Goal: Connect with others: Connect with others

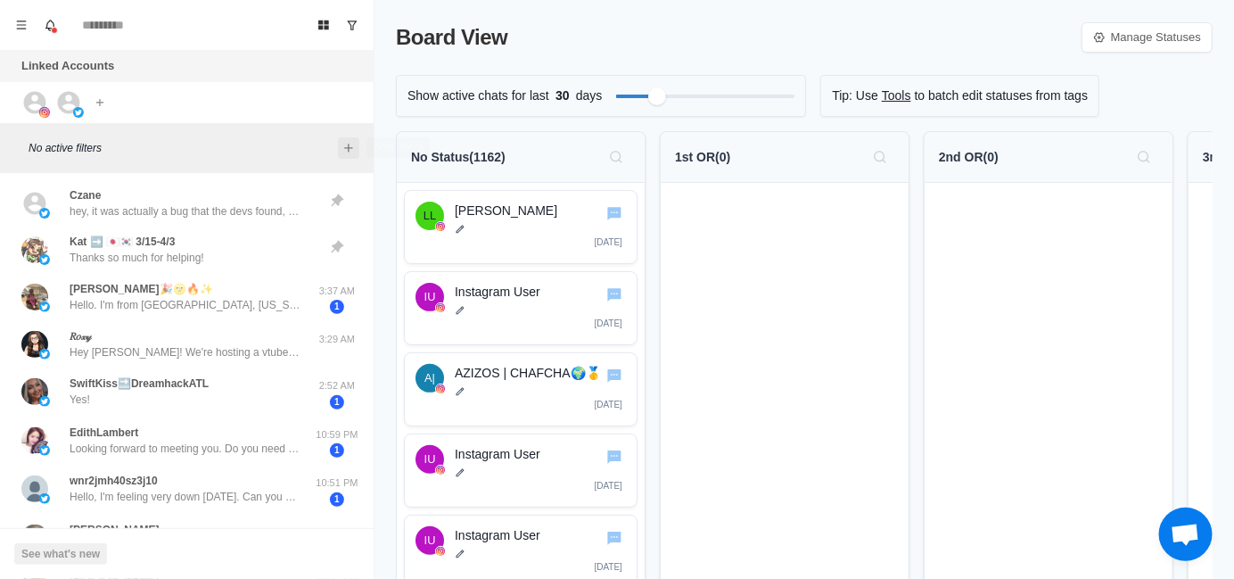
click at [354, 151] on icon "Add filters" at bounding box center [349, 148] width 14 height 14
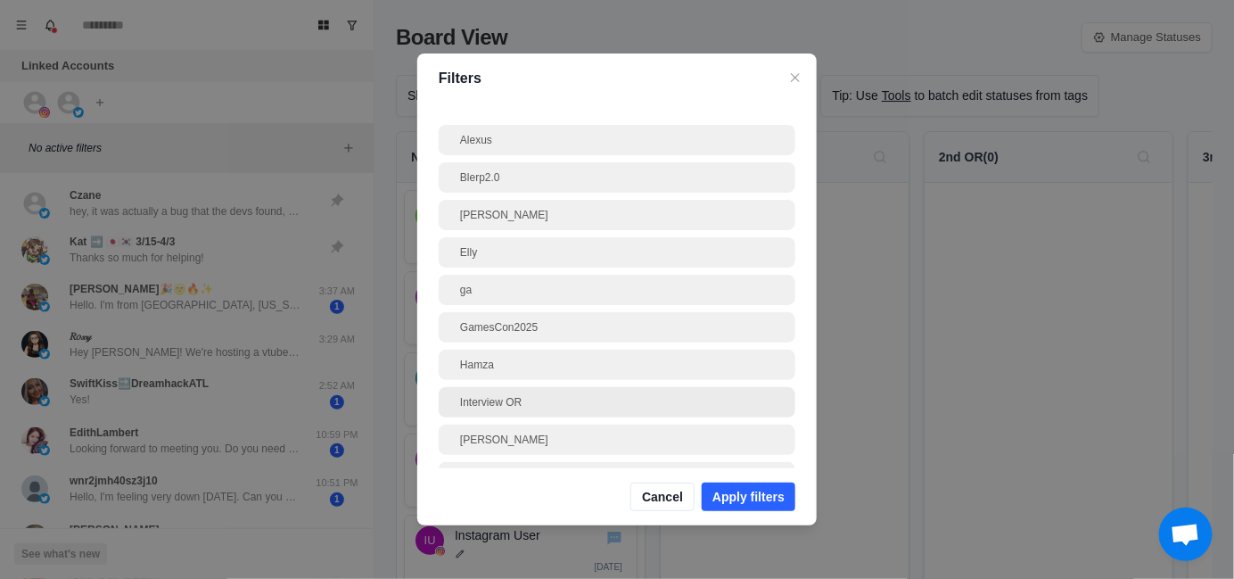
scroll to position [89, 0]
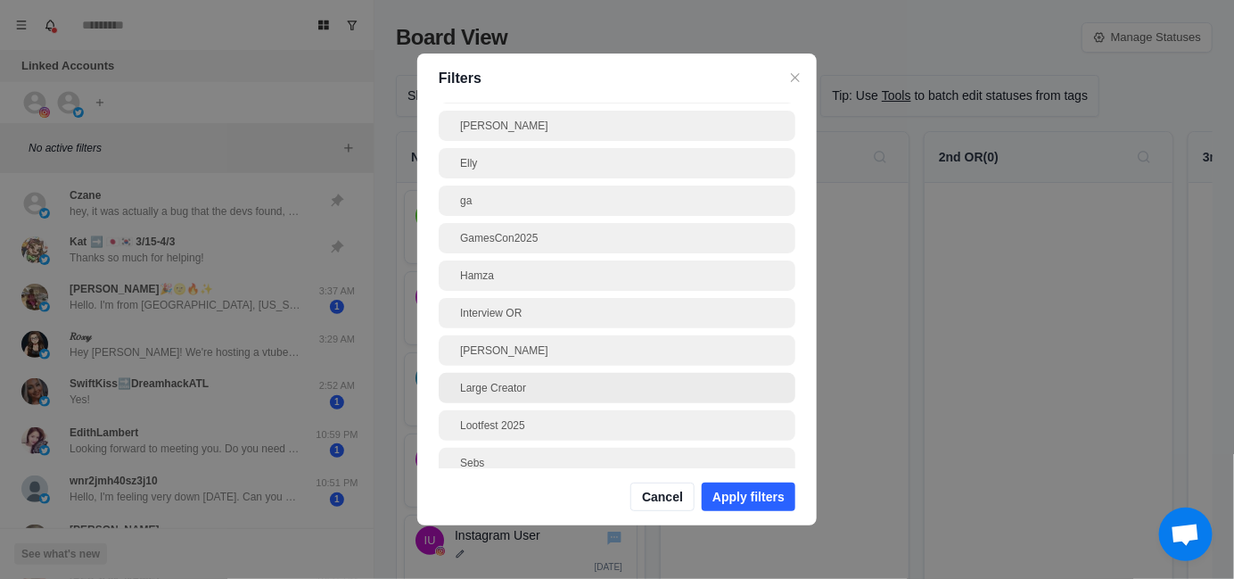
click at [565, 352] on div "[PERSON_NAME]" at bounding box center [617, 351] width 314 height 16
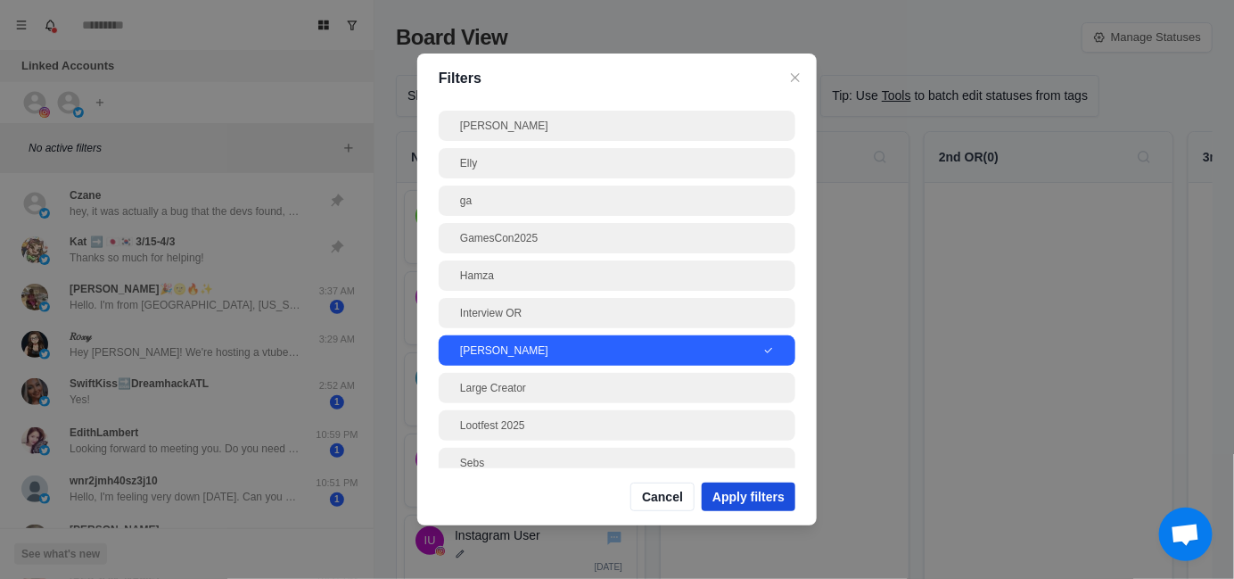
click at [771, 458] on button "Apply filters" at bounding box center [749, 497] width 94 height 29
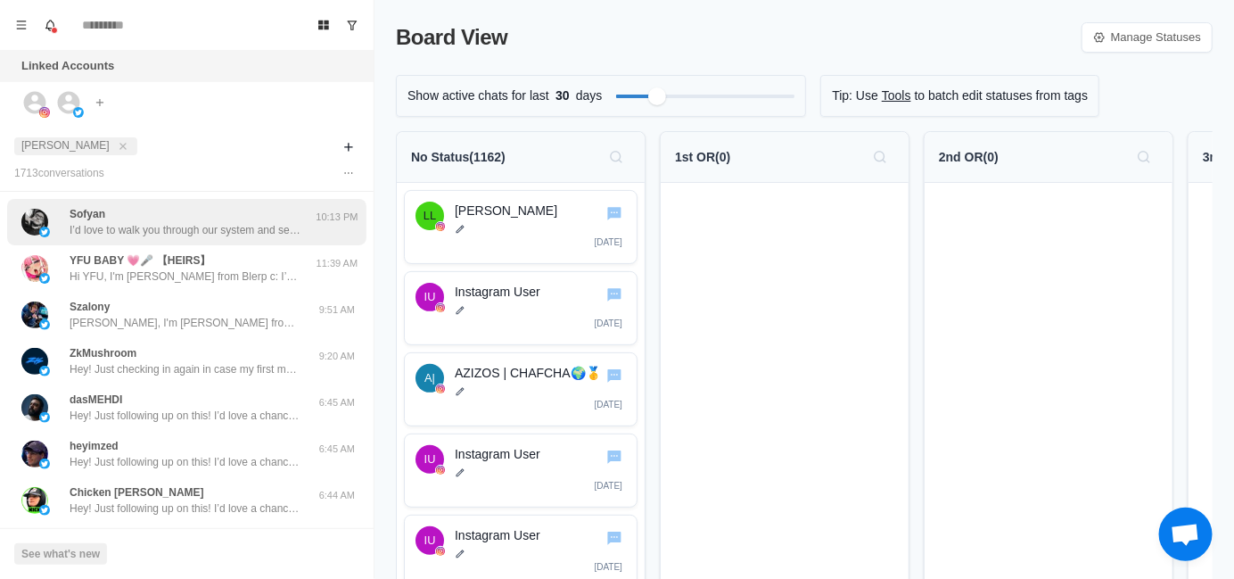
click at [218, 212] on div "Sofyan I’d love to walk you through our system and see if it could be a good fi…" at bounding box center [186, 222] width 232 height 32
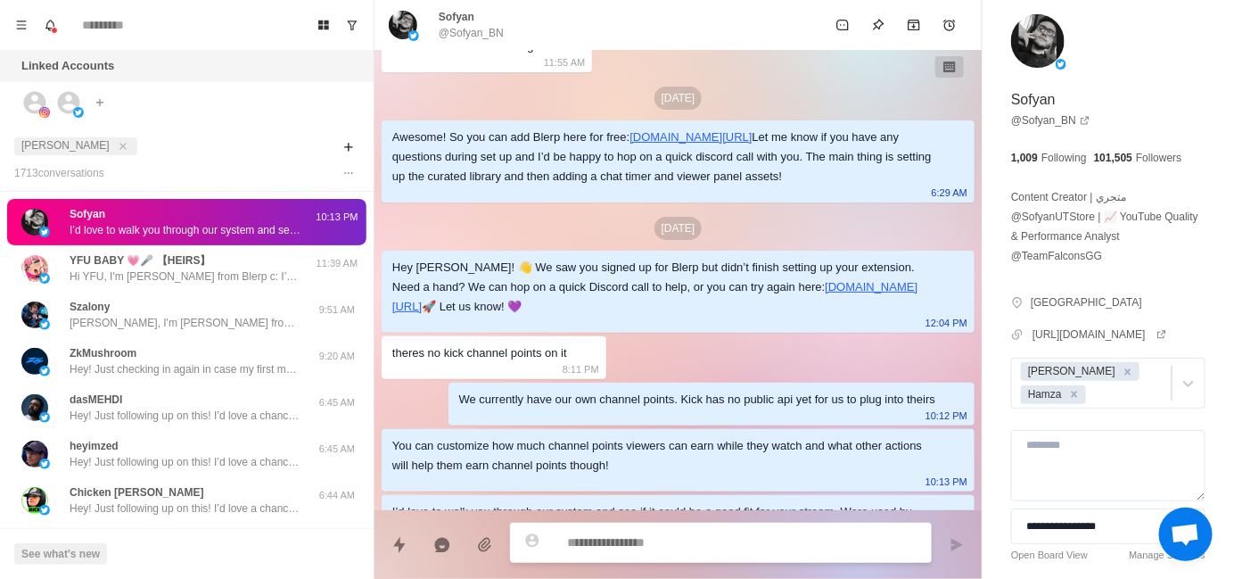
scroll to position [235, 0]
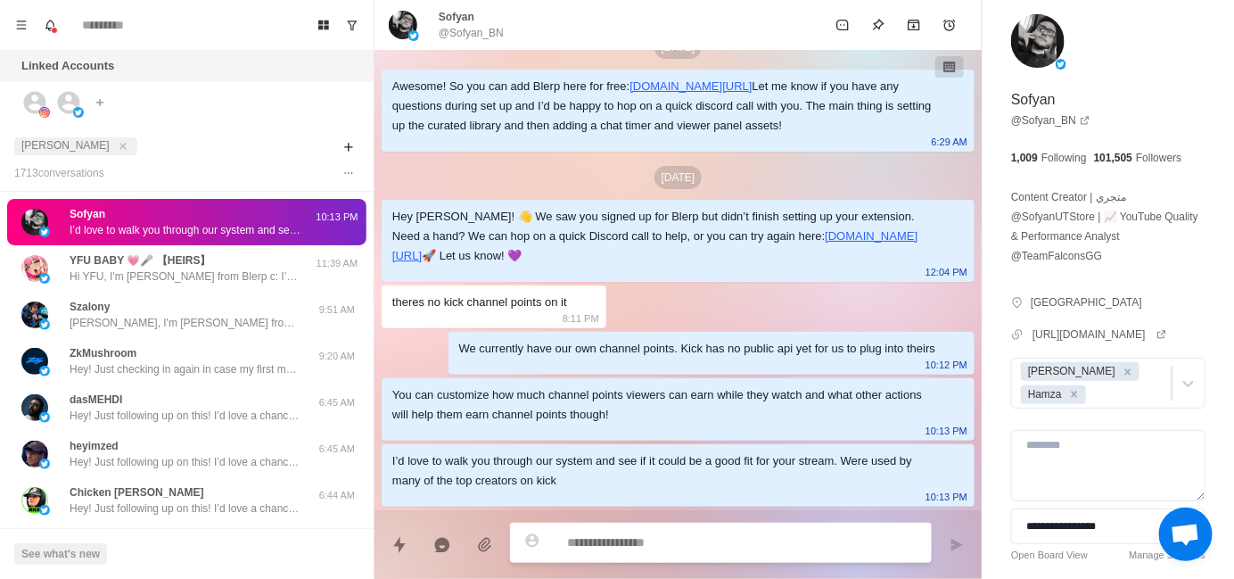
click at [485, 19] on div "Sofyan @Sofyan_BN" at bounding box center [471, 25] width 65 height 32
click at [552, 33] on div "Sofyan @Sofyan_BN" at bounding box center [607, 25] width 436 height 32
drag, startPoint x: 474, startPoint y: 14, endPoint x: 439, endPoint y: 14, distance: 34.8
click at [439, 14] on div "Sofyan @Sofyan_BN" at bounding box center [471, 25] width 65 height 32
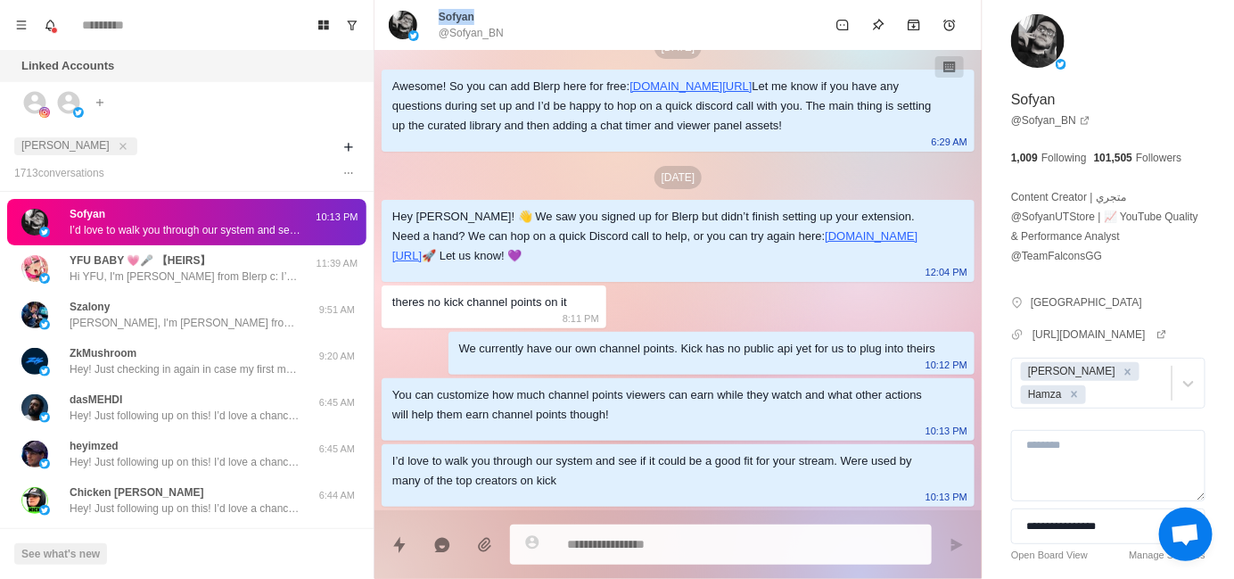
copy p "Sofyan"
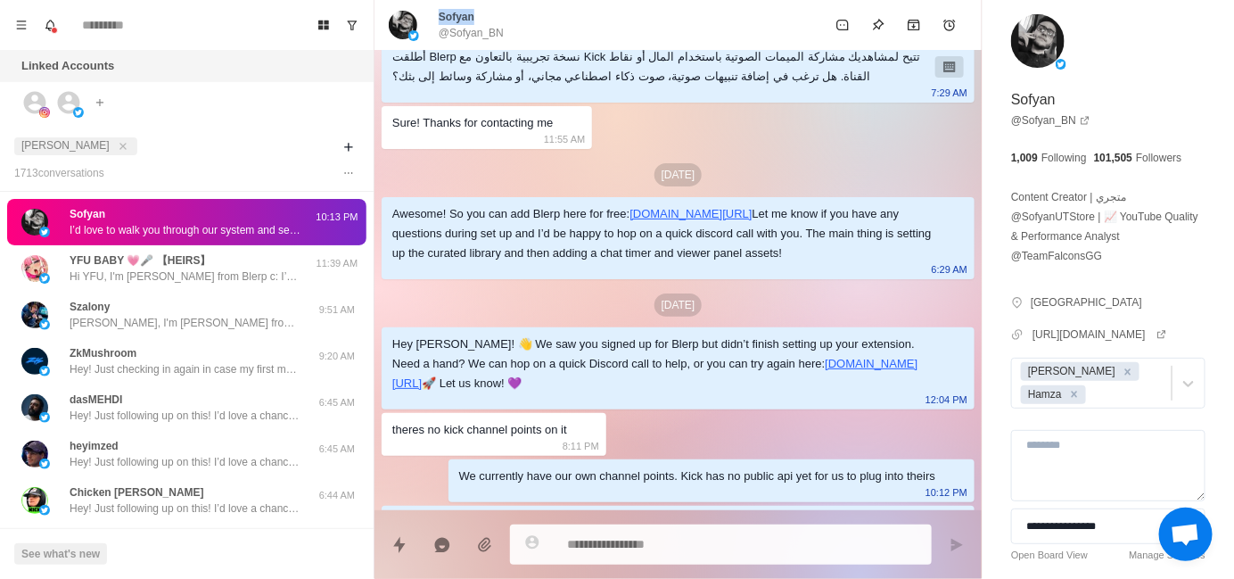
scroll to position [57, 0]
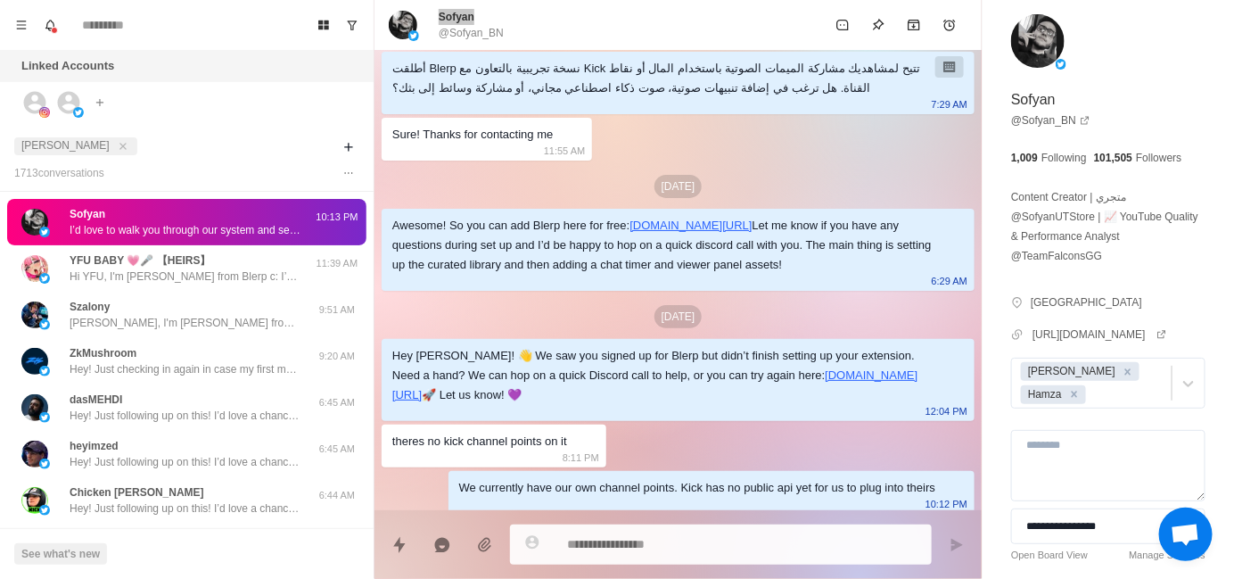
type textarea "*"
